Goal: Transaction & Acquisition: Purchase product/service

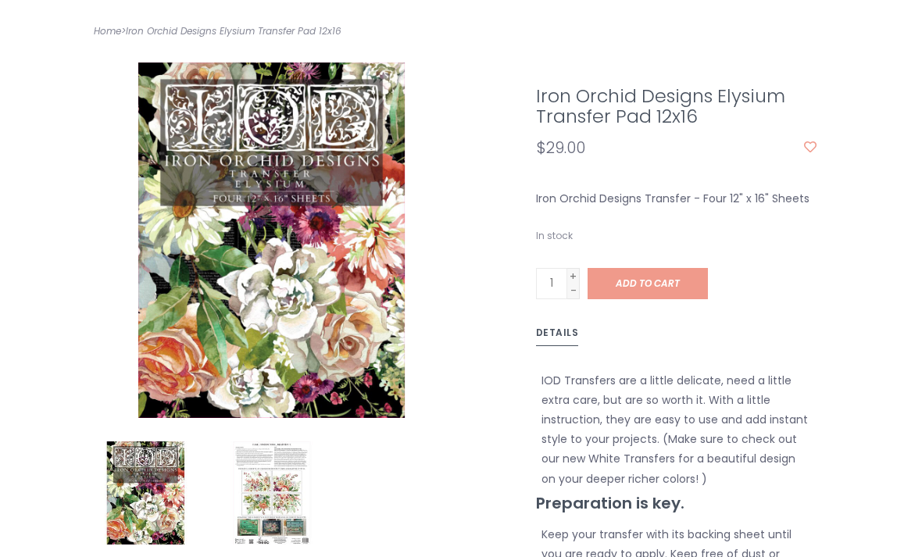
scroll to position [324, 0]
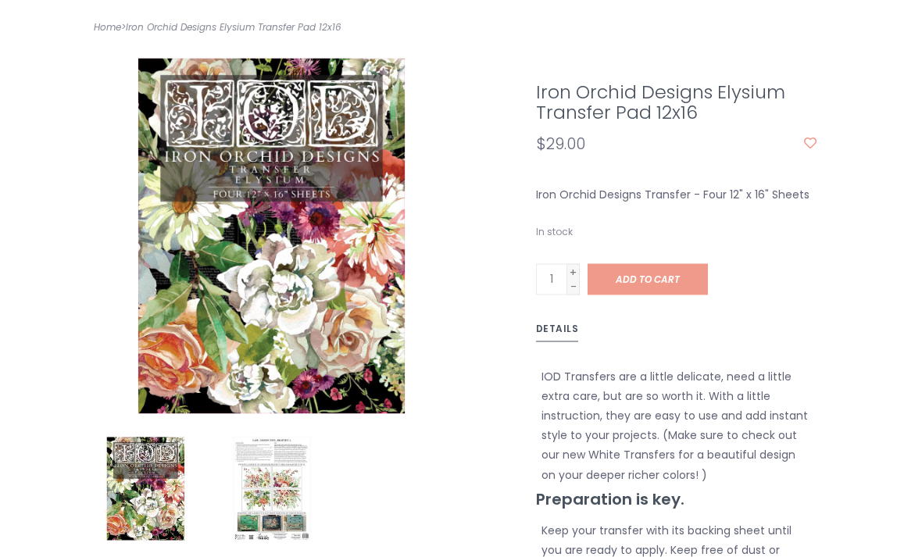
click at [273, 481] on img at bounding box center [271, 489] width 103 height 103
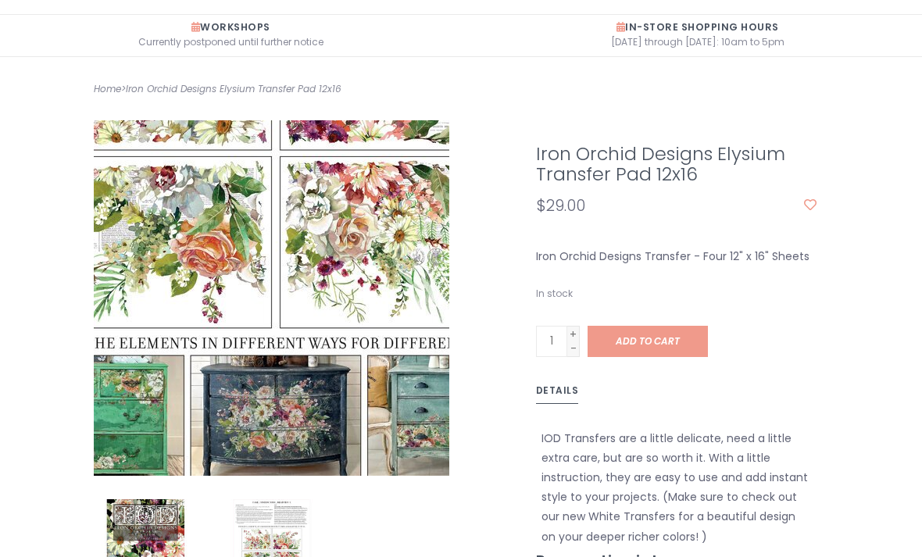
scroll to position [256, 0]
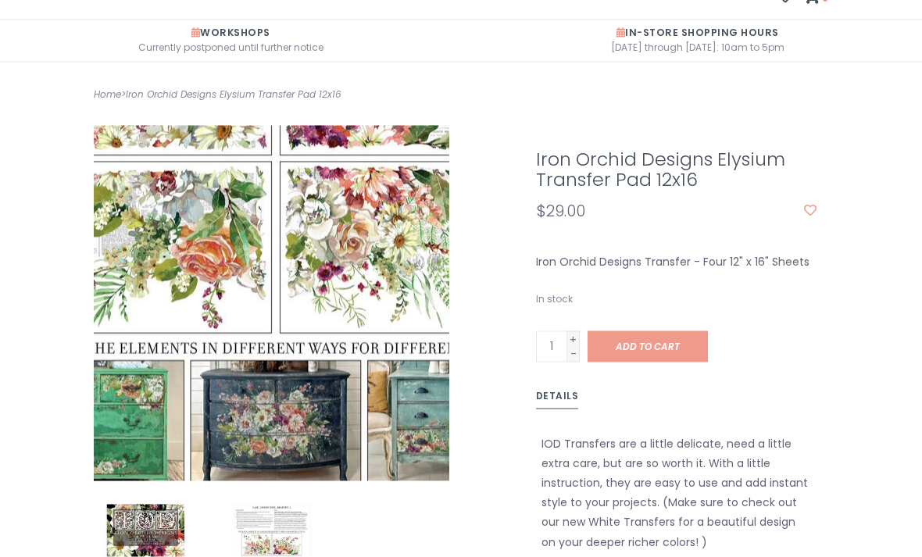
click at [571, 332] on link "+" at bounding box center [573, 339] width 13 height 14
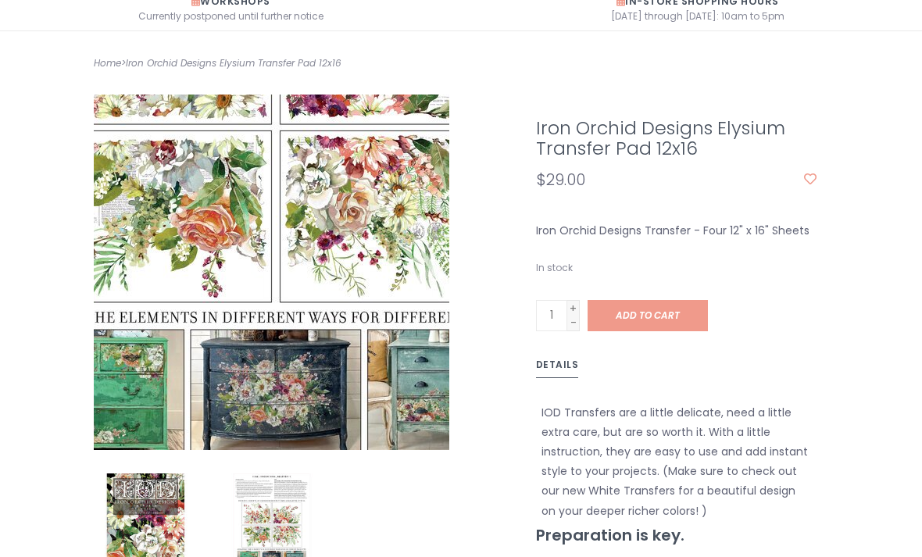
scroll to position [288, 0]
click at [645, 312] on span "Add to cart" at bounding box center [648, 314] width 64 height 13
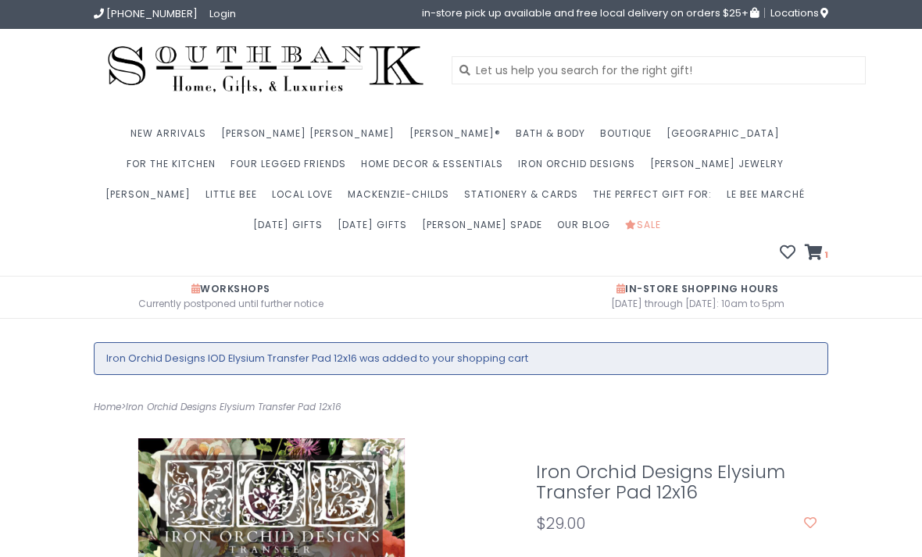
click at [821, 248] on icon at bounding box center [814, 253] width 18 height 16
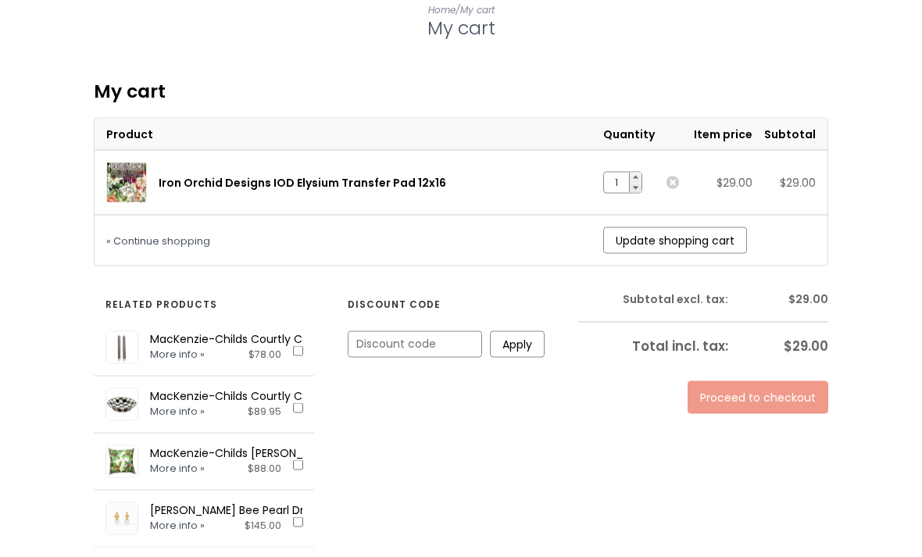
scroll to position [327, 0]
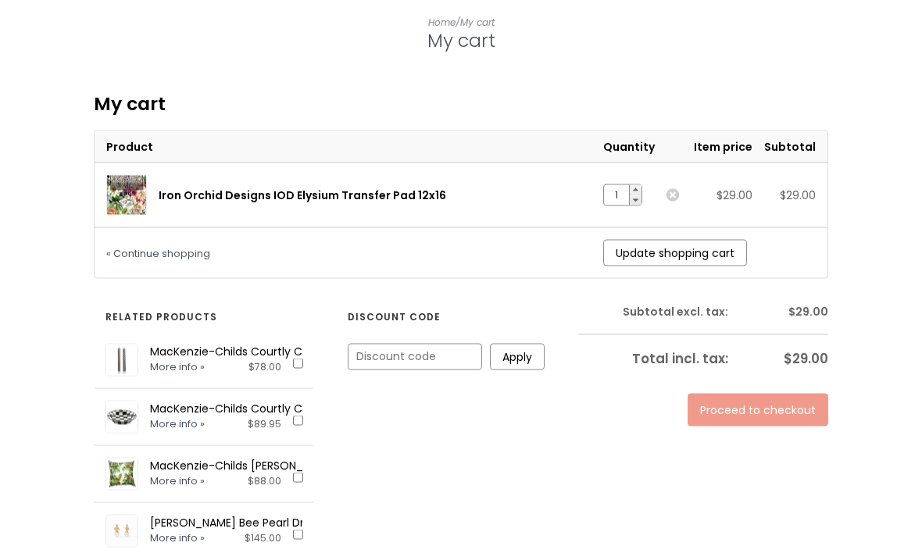
click at [636, 185] on link "+" at bounding box center [636, 190] width 12 height 10
type input "2"
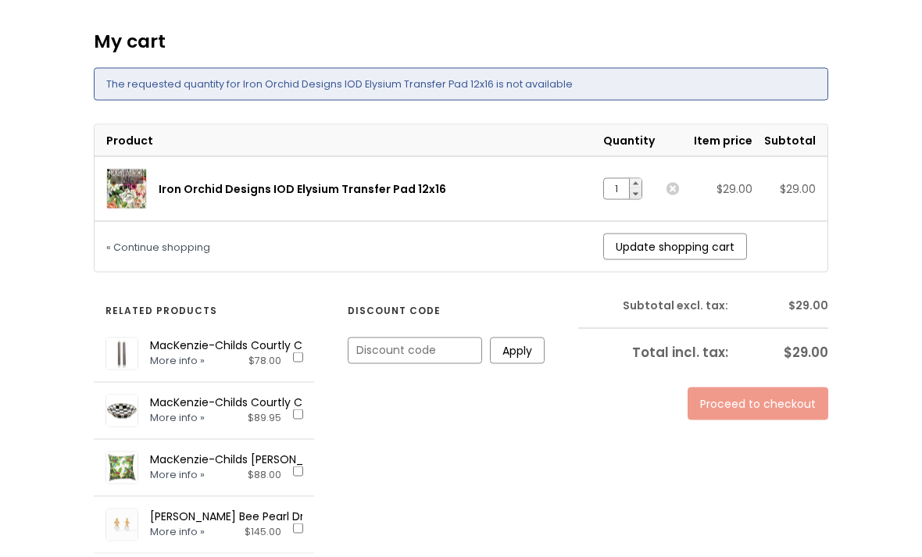
scroll to position [386, 0]
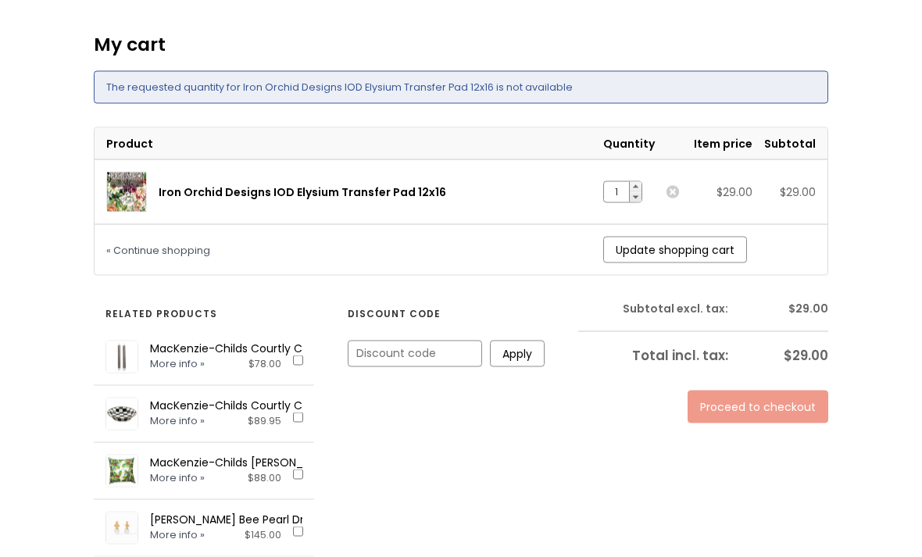
click at [757, 399] on link "Proceed to checkout" at bounding box center [758, 407] width 141 height 33
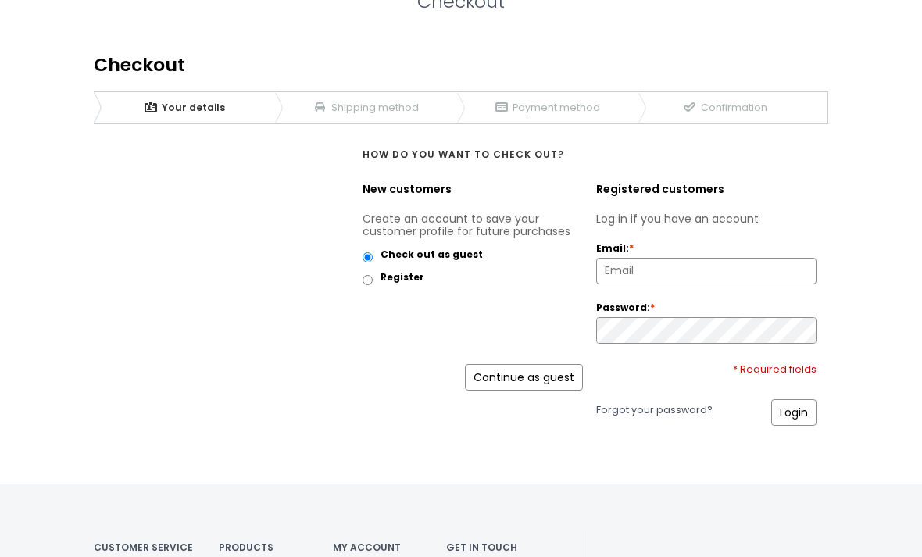
scroll to position [371, 0]
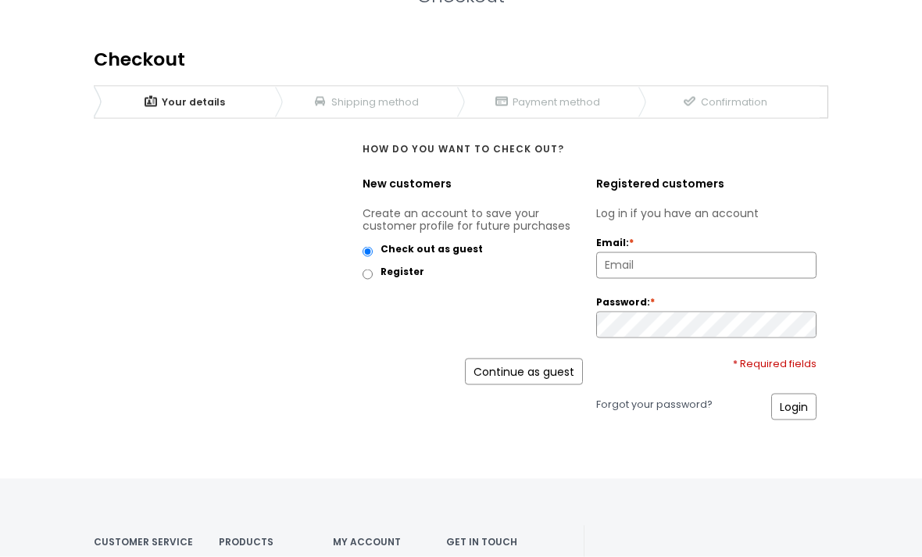
click at [531, 364] on link "Continue as guest" at bounding box center [524, 372] width 118 height 27
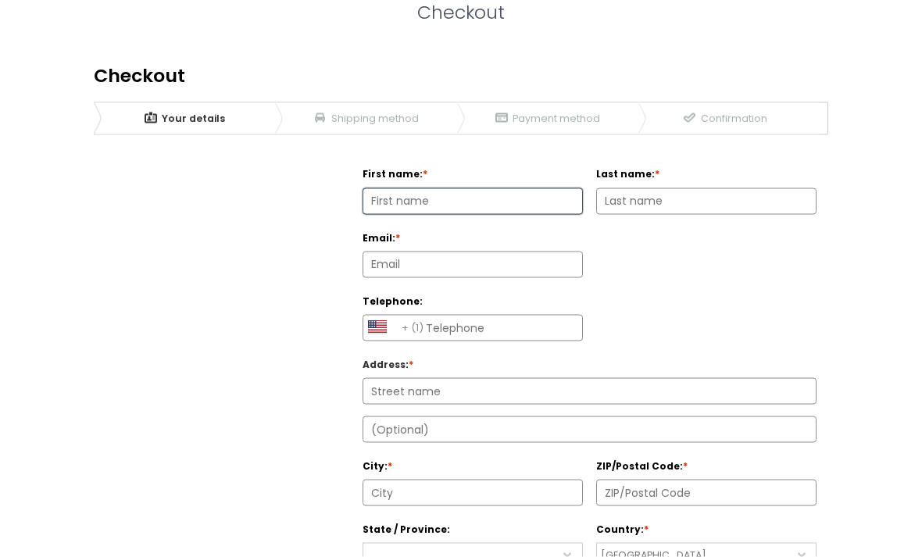
scroll to position [356, 0]
click at [432, 202] on input "First name: *" at bounding box center [472, 200] width 219 height 25
type input "Cindy"
type input "White"
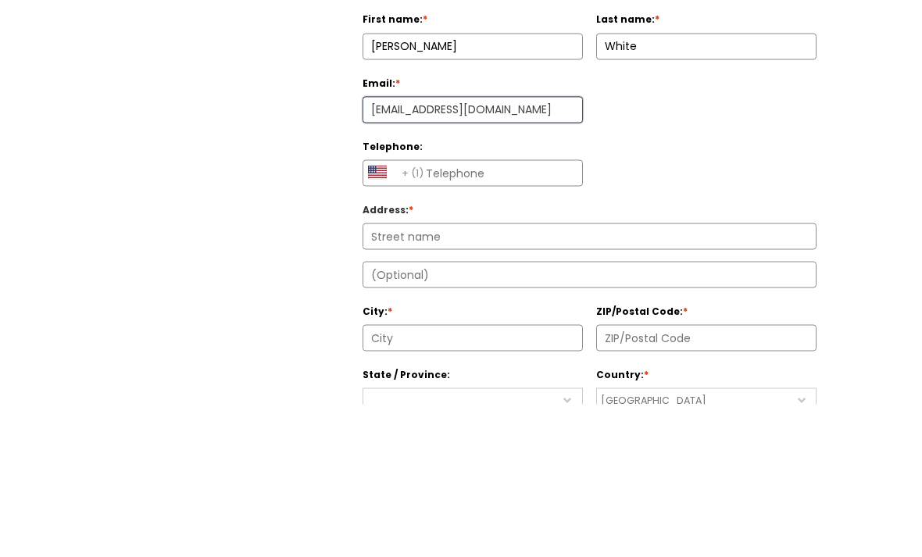
type input "crawhi2@aol.com"
click at [463, 313] on input "Telephone:" at bounding box center [472, 325] width 219 height 25
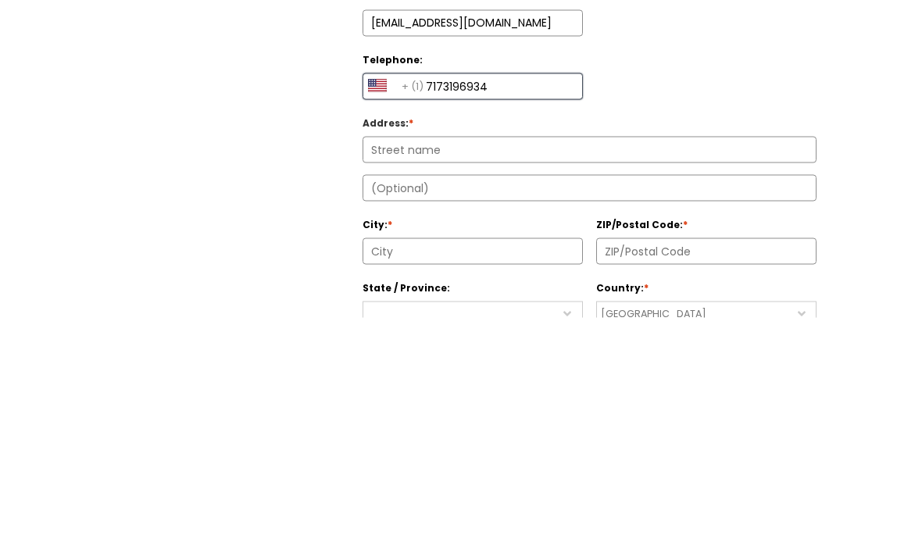
type input "7173196934"
click at [445, 377] on input "Address : *" at bounding box center [589, 389] width 452 height 25
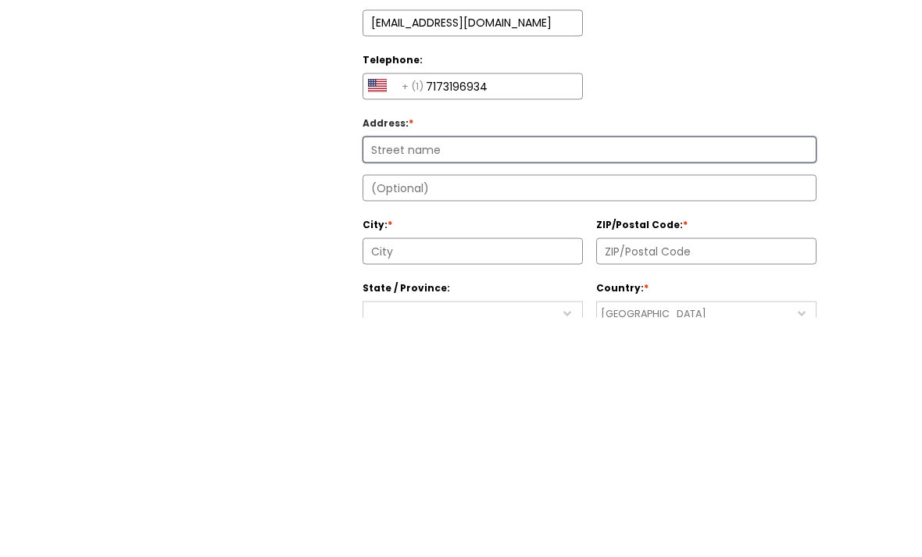
type input "3550 Grier Point Road"
type input "17053"
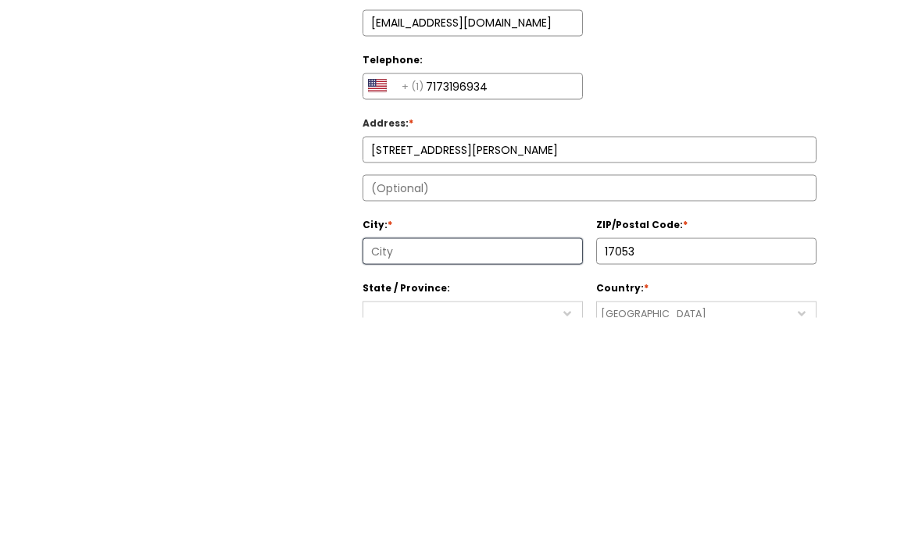
type input "Marysville"
select select "4204"
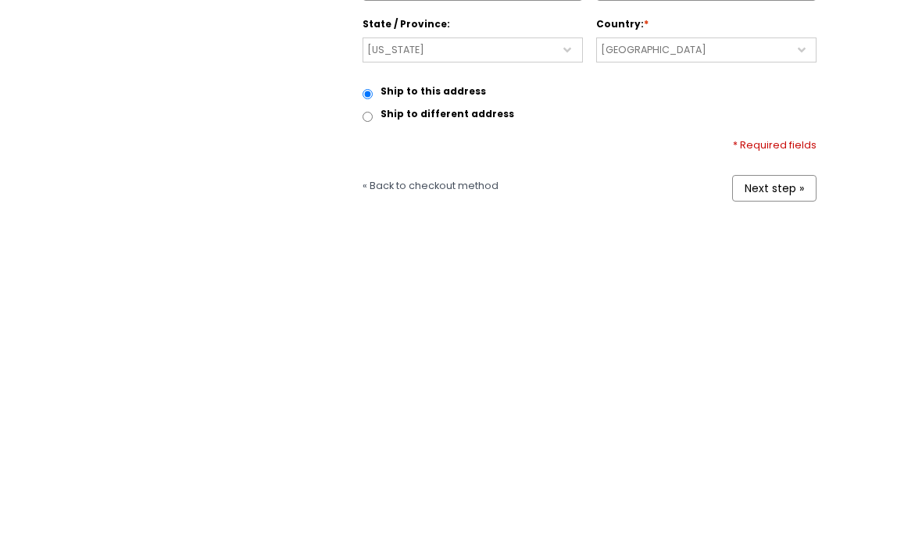
scroll to position [529, 0]
click at [770, 505] on link "Next step »" at bounding box center [774, 518] width 84 height 27
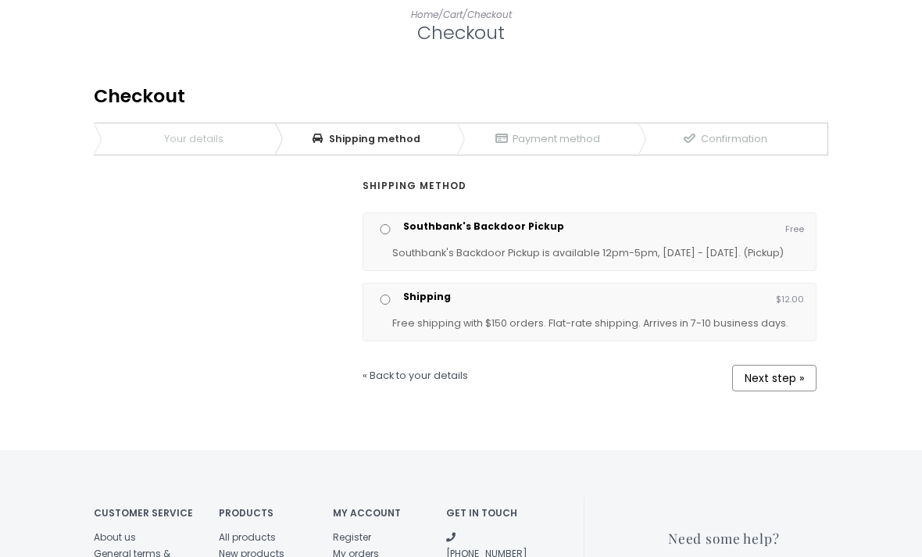
scroll to position [355, 0]
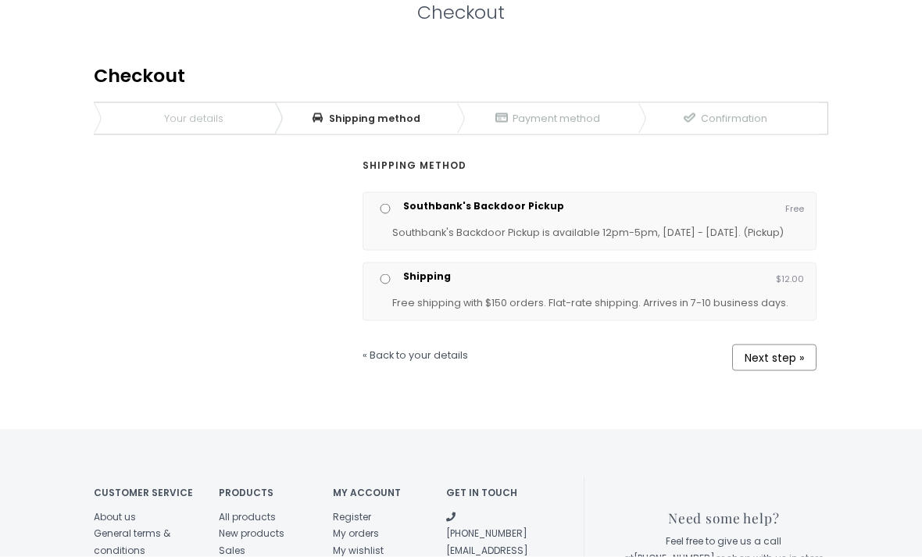
click at [383, 278] on input "Shipping" at bounding box center [385, 279] width 20 height 10
radio input "true"
click at [774, 351] on link "Next step »" at bounding box center [774, 357] width 84 height 27
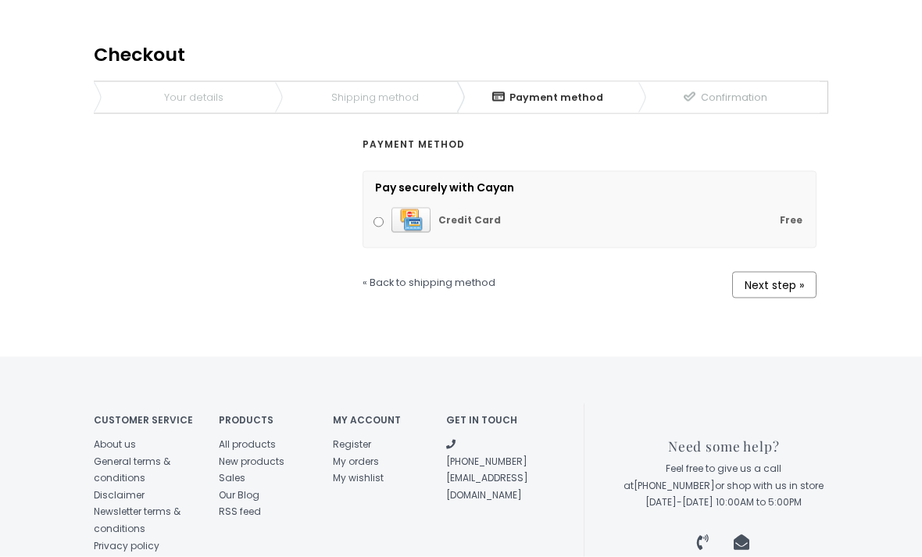
scroll to position [377, 0]
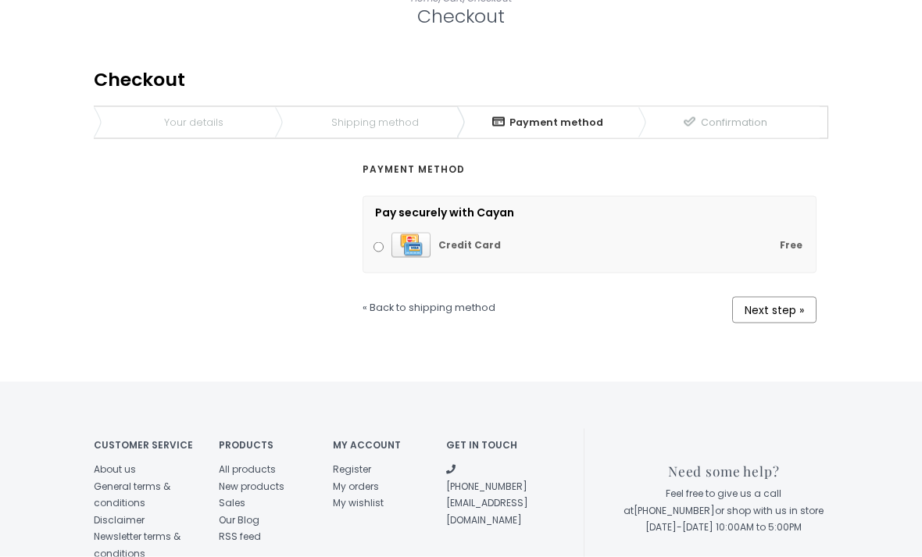
click at [783, 307] on link "Next step »" at bounding box center [774, 310] width 84 height 27
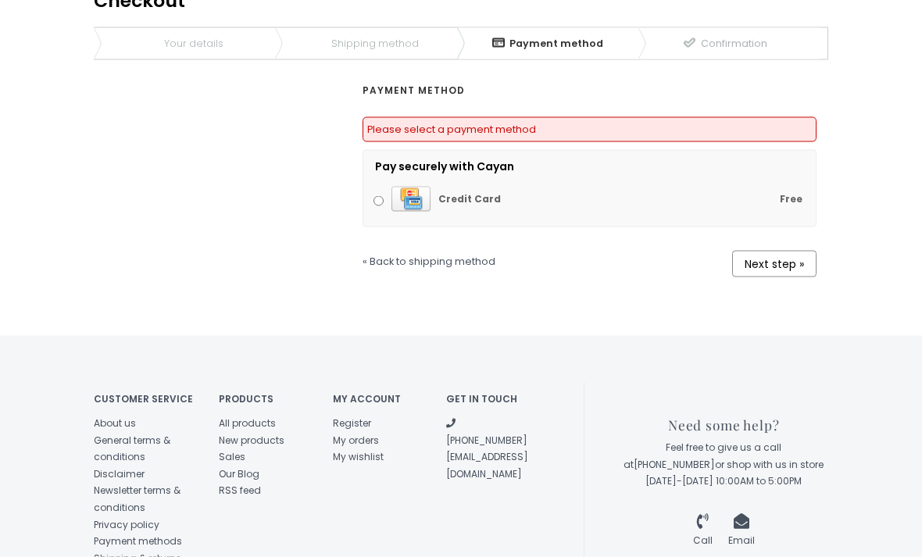
scroll to position [427, 0]
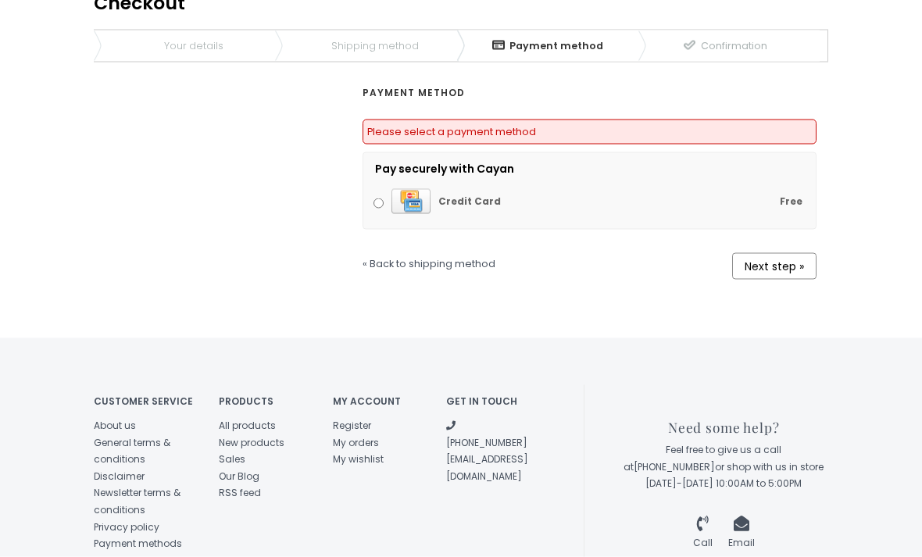
click at [381, 202] on input "Free Credit Card" at bounding box center [379, 203] width 10 height 10
radio input "true"
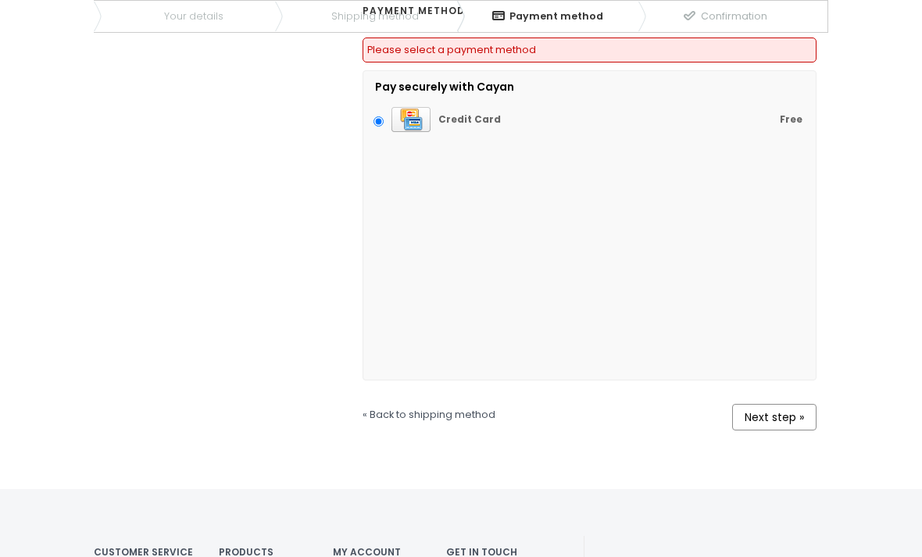
scroll to position [501, 0]
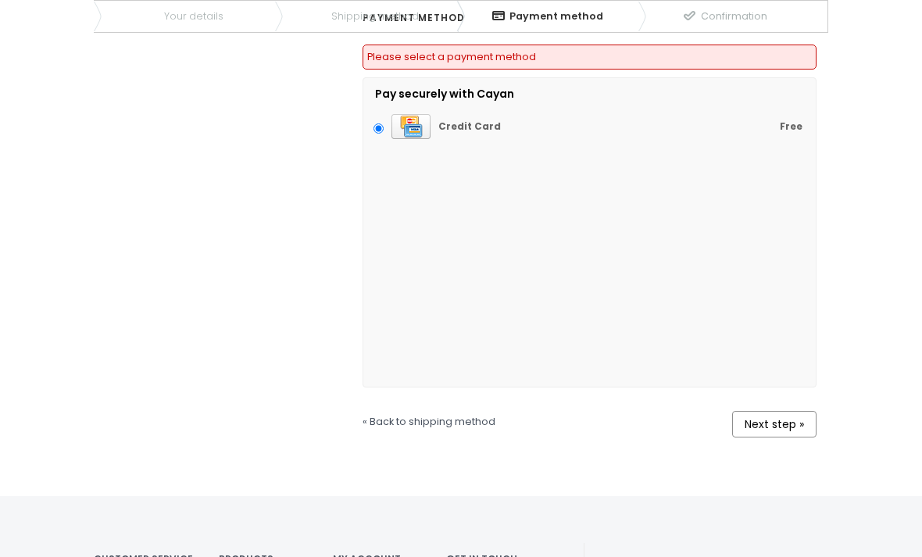
click at [770, 416] on link "Next step »" at bounding box center [774, 424] width 84 height 27
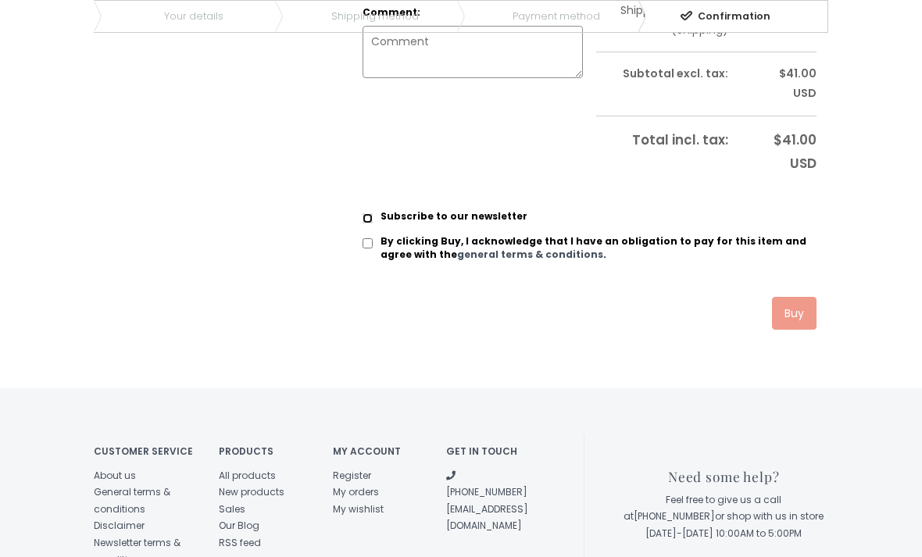
scroll to position [646, 0]
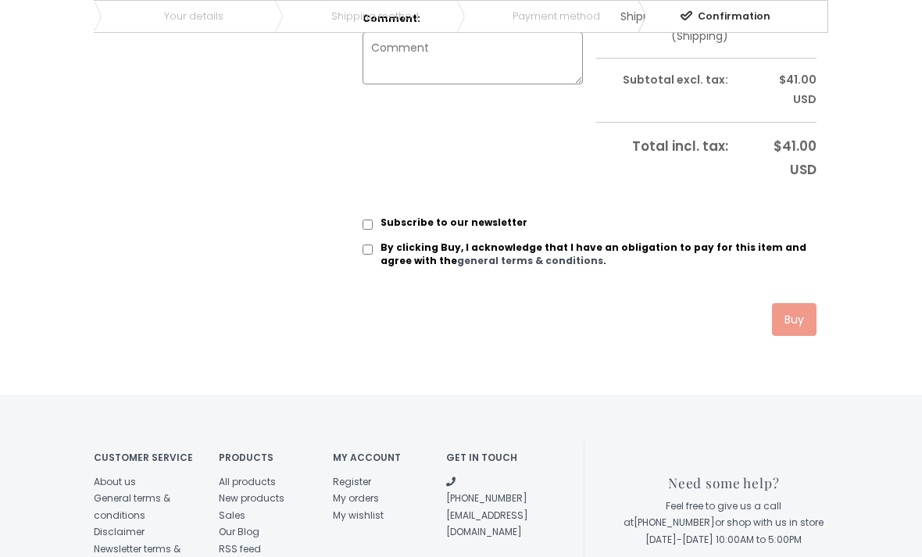
click at [366, 251] on input "By clicking Buy, I acknowledge that I have an obligation to pay for this item a…" at bounding box center [368, 250] width 10 height 10
checkbox input "true"
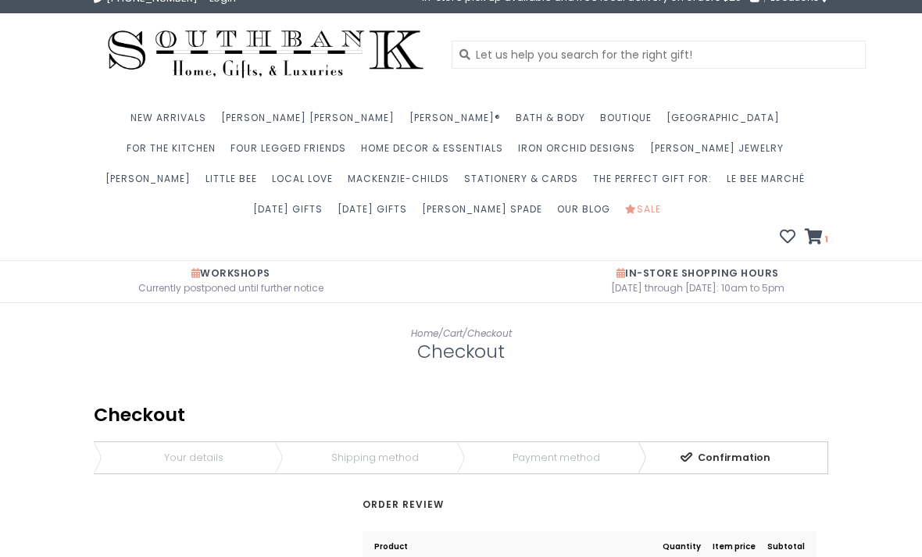
scroll to position [0, 0]
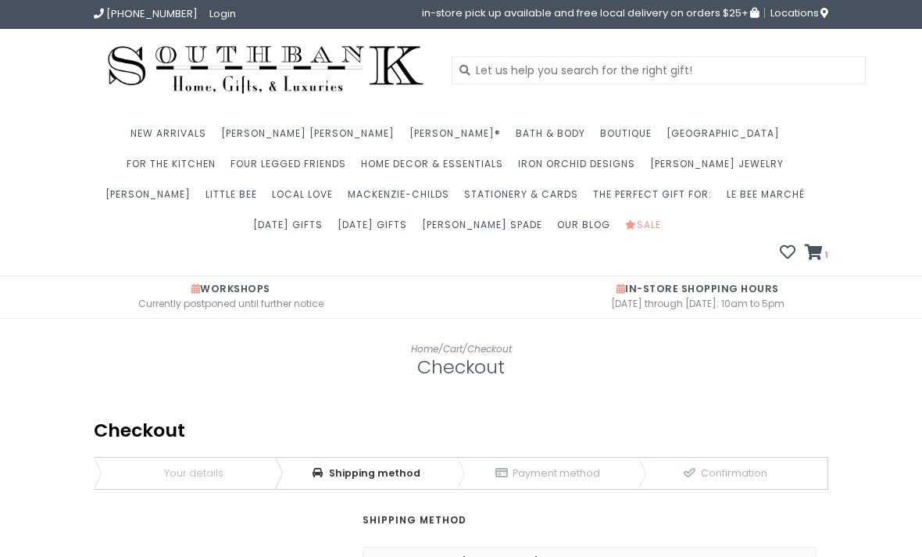
scroll to position [406, 0]
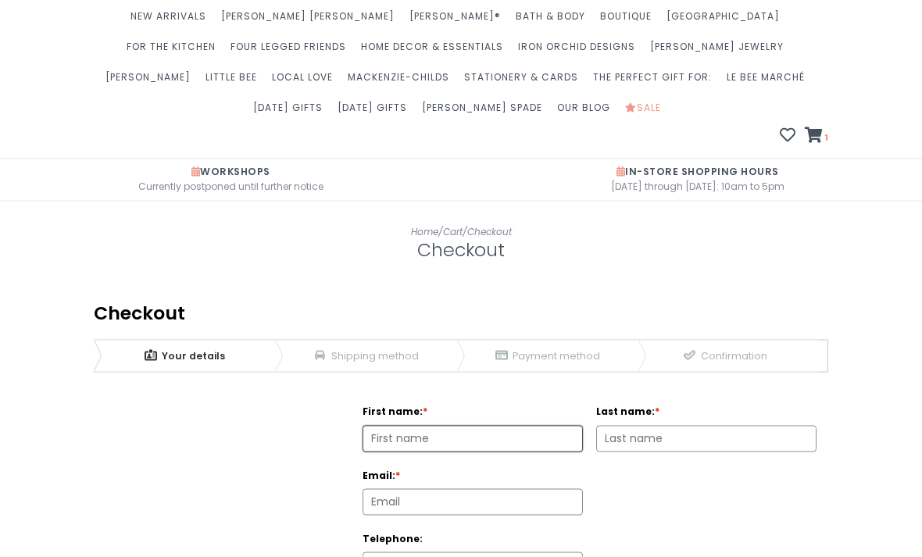
scroll to position [108, 0]
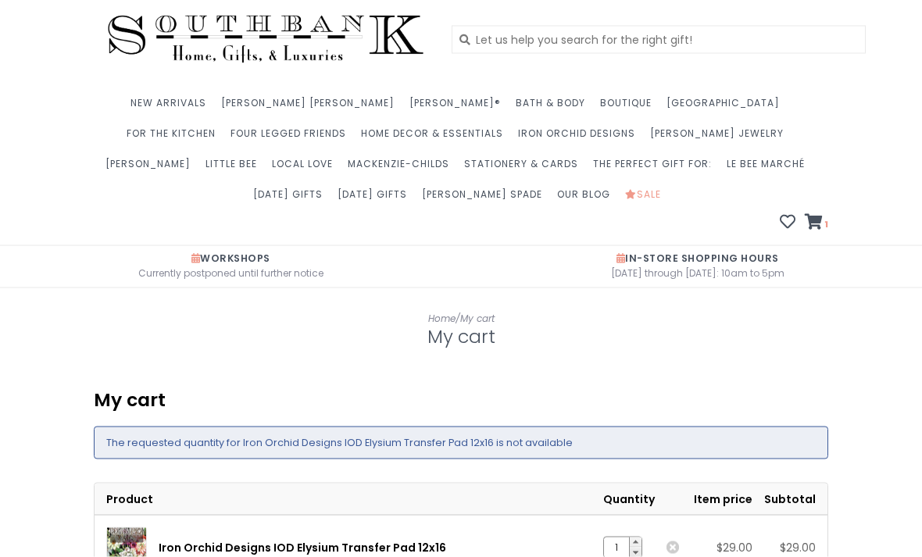
scroll to position [27, 0]
